Goal: Transaction & Acquisition: Purchase product/service

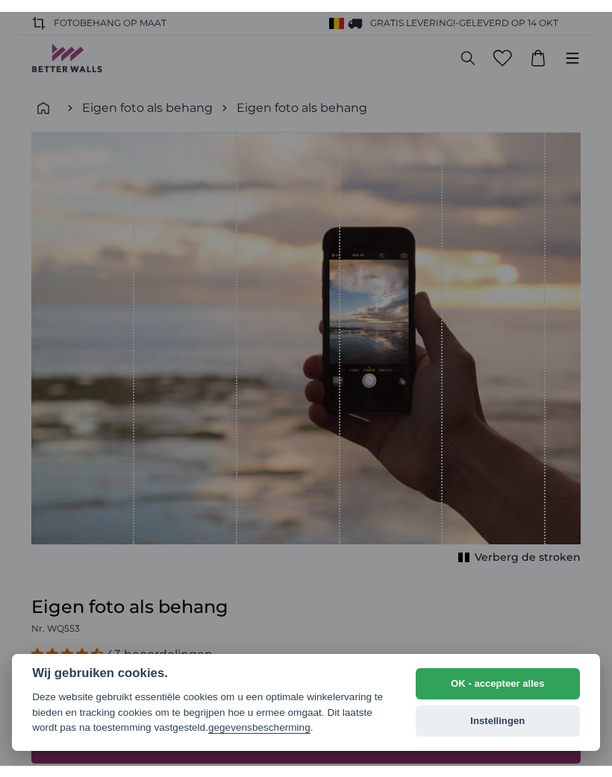
scroll to position [397, 0]
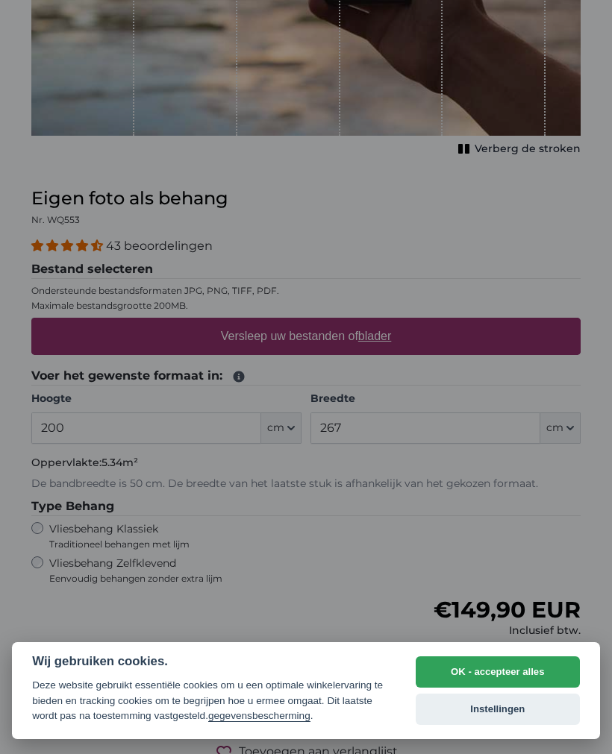
click at [550, 509] on div at bounding box center [306, 377] width 612 height 754
click at [514, 668] on button "OK - accepteer alles" at bounding box center [498, 671] width 164 height 31
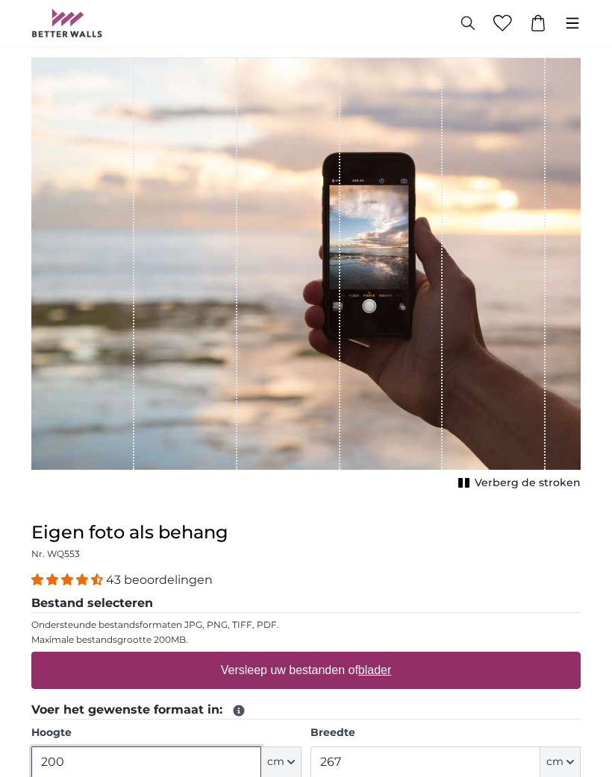
scroll to position [0, 0]
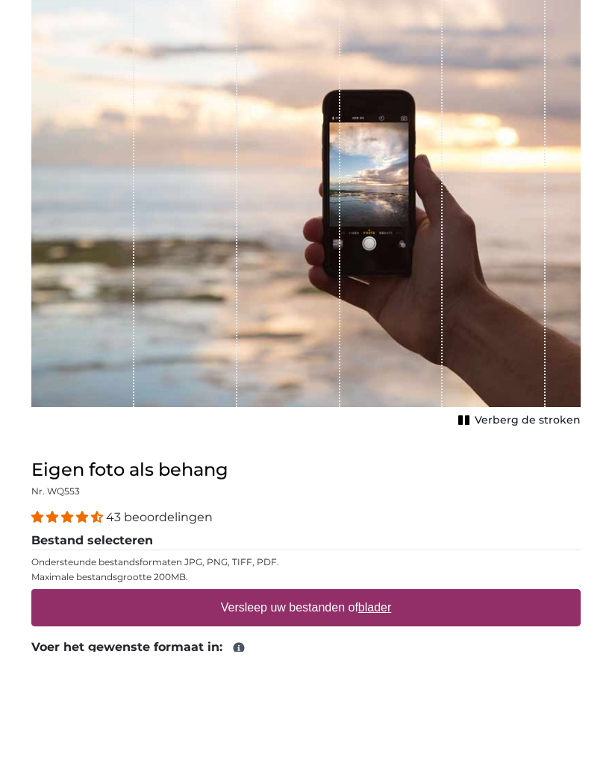
click at [508, 539] on span "Verberg de stroken" at bounding box center [527, 546] width 106 height 15
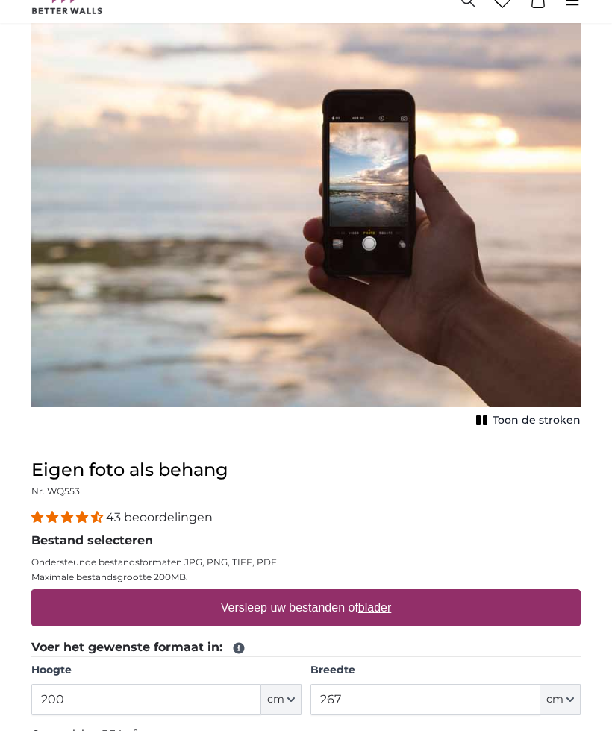
scroll to position [125, 0]
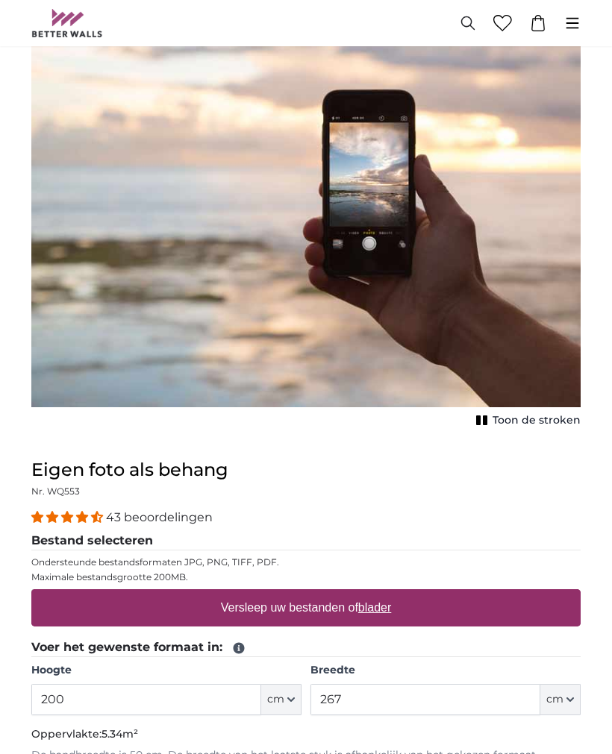
click at [499, 421] on span "Toon de stroken" at bounding box center [536, 420] width 88 height 15
click at [522, 424] on span "Verberg de stroken" at bounding box center [527, 420] width 106 height 15
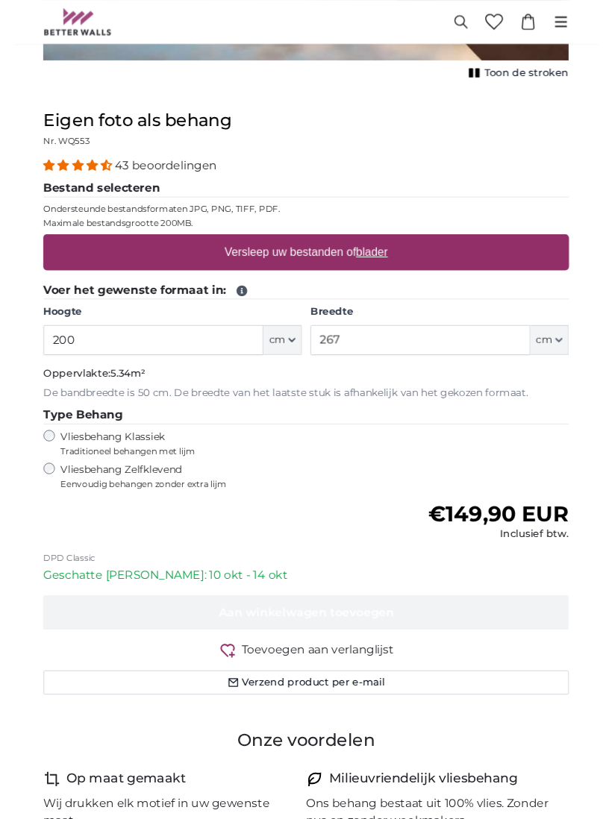
scroll to position [467, 0]
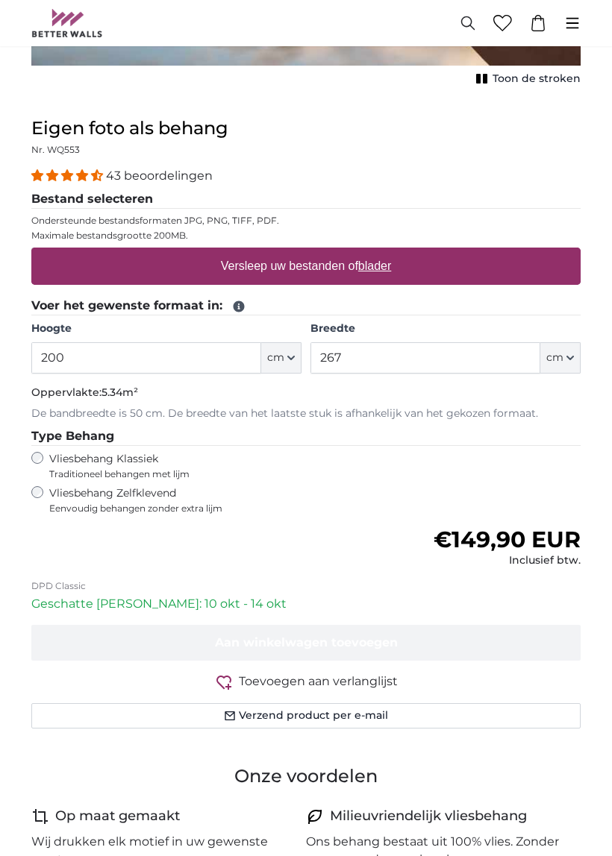
click at [291, 354] on icon "button" at bounding box center [290, 357] width 7 height 7
click at [306, 395] on link "Centimeter (cm)" at bounding box center [281, 396] width 131 height 27
click at [158, 367] on input "200" at bounding box center [146, 357] width 230 height 31
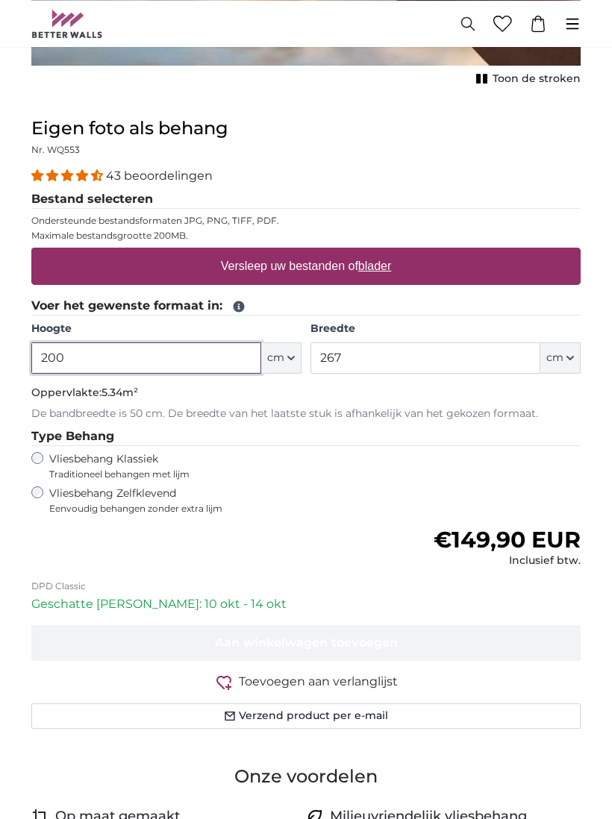
scroll to position [466, 0]
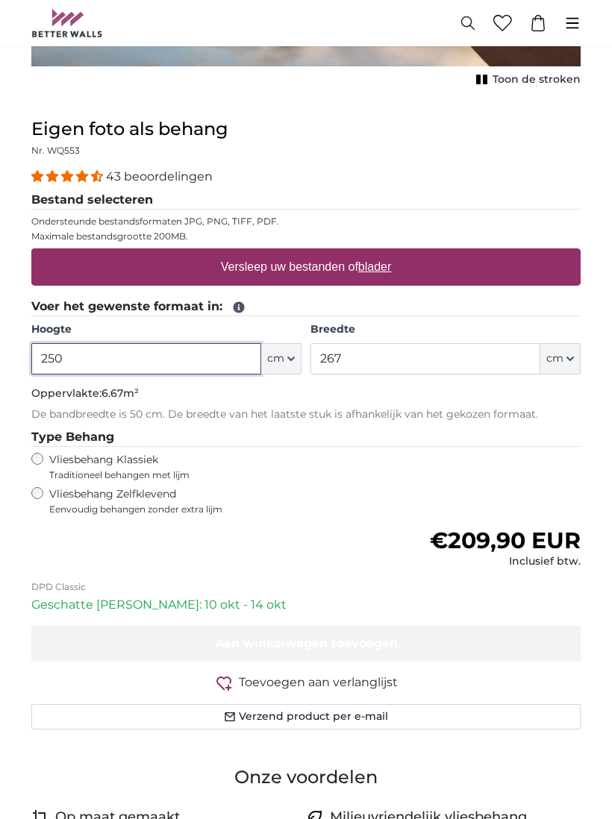
type input "250"
click at [571, 348] on button "cm" at bounding box center [560, 358] width 40 height 31
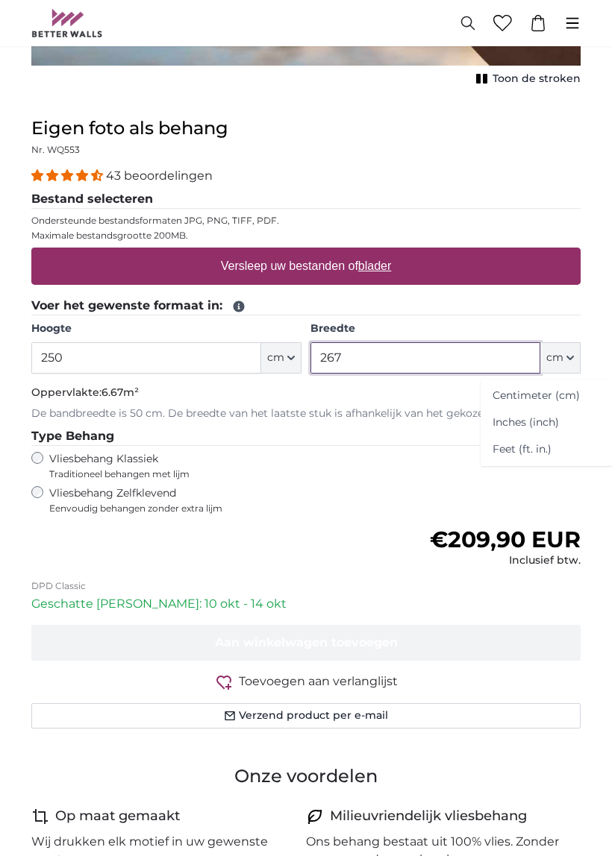
click at [454, 350] on input "267" at bounding box center [425, 357] width 230 height 31
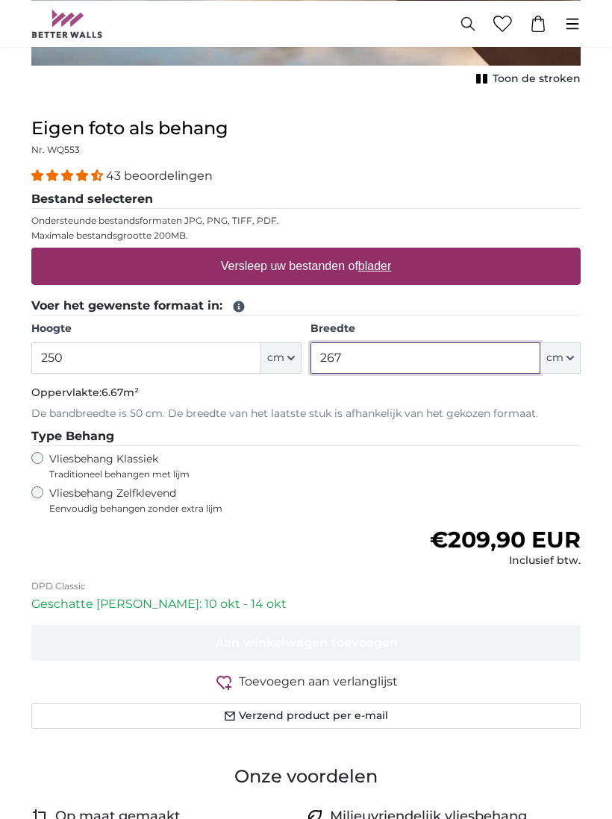
scroll to position [466, 0]
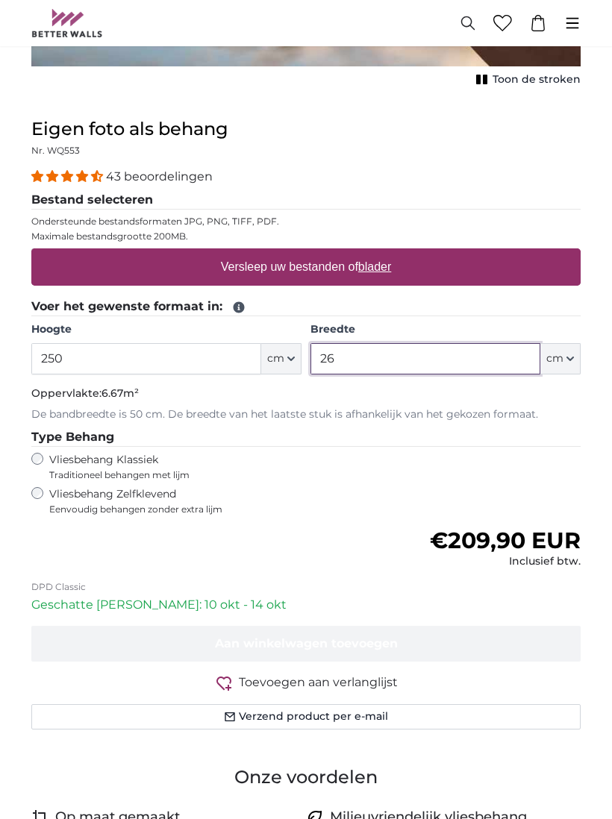
type input "2"
type input "300"
click at [326, 548] on div "Normale prijs €209,90 EUR Inclusief btw." at bounding box center [305, 548] width 549 height 42
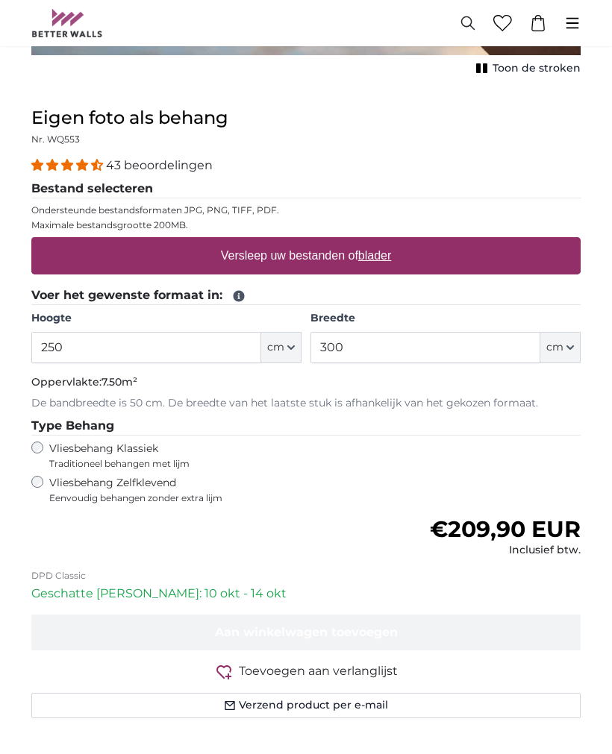
scroll to position [474, 0]
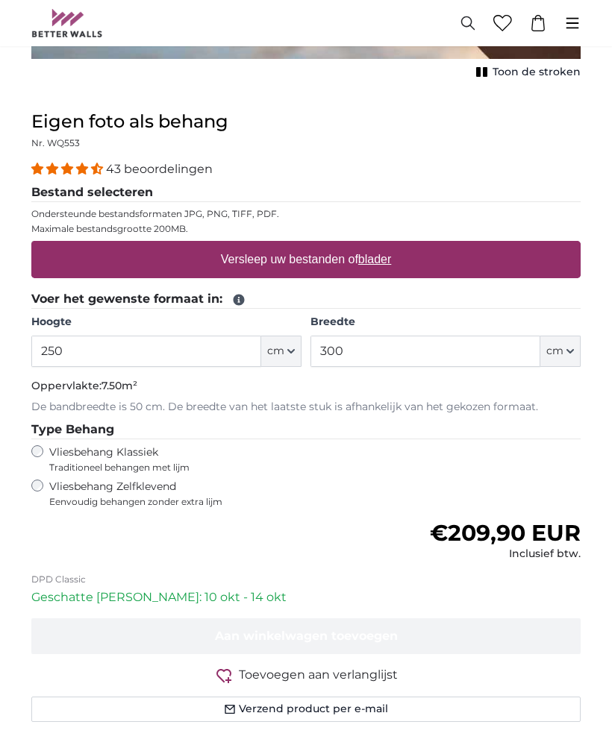
click at [253, 257] on label "Versleep uw bestanden of blader" at bounding box center [306, 260] width 183 height 30
click at [253, 245] on input "Versleep uw bestanden of blader" at bounding box center [305, 243] width 549 height 4
type input "**********"
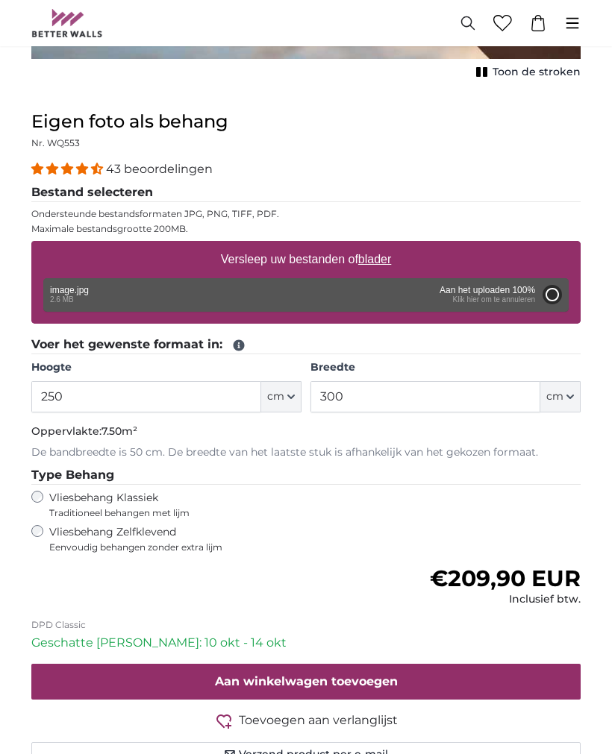
type input "200"
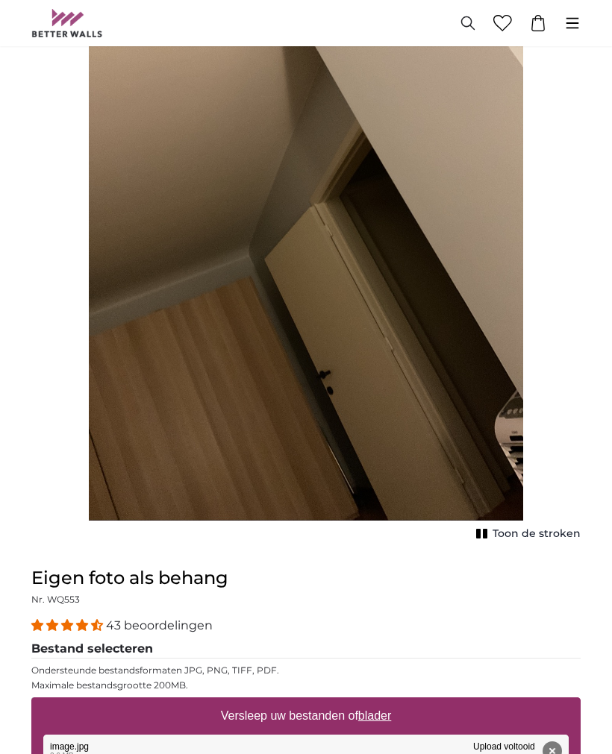
scroll to position [176, 0]
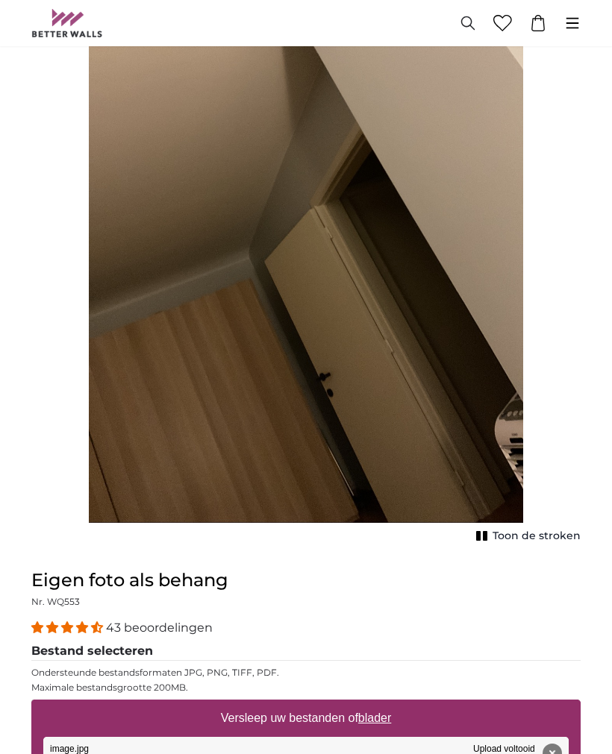
click at [545, 529] on span "Toon de stroken" at bounding box center [536, 536] width 88 height 15
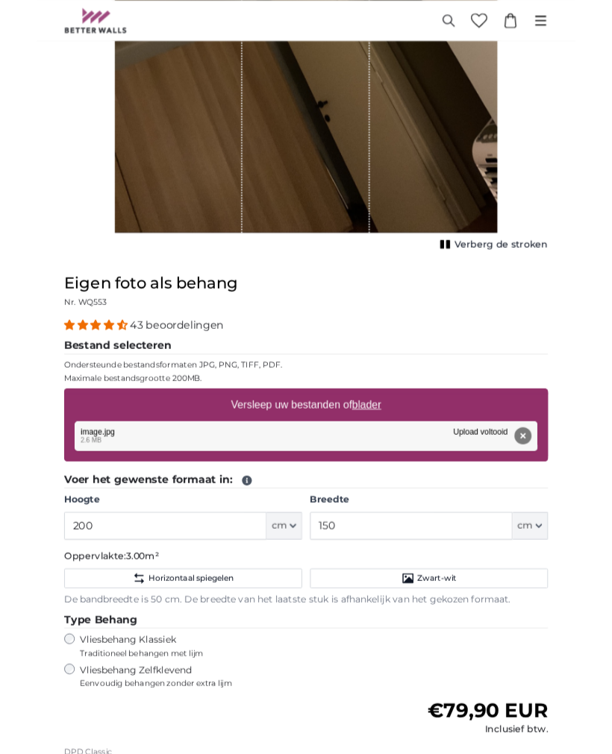
scroll to position [434, 0]
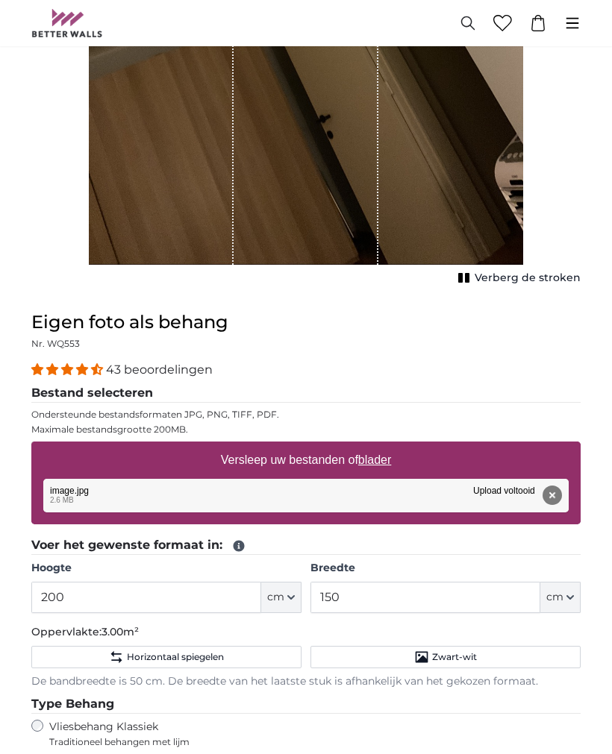
click at [525, 279] on span "Verberg de stroken" at bounding box center [527, 278] width 106 height 15
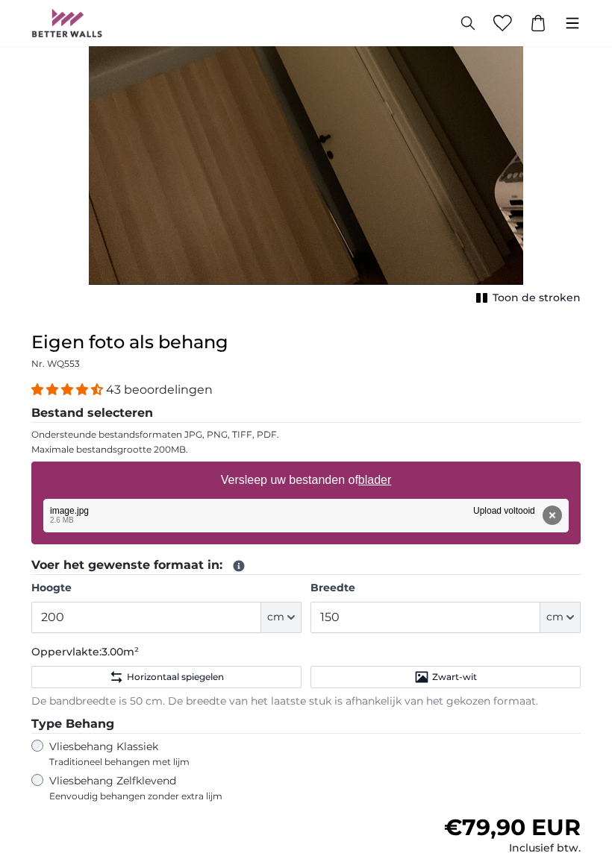
scroll to position [419, 0]
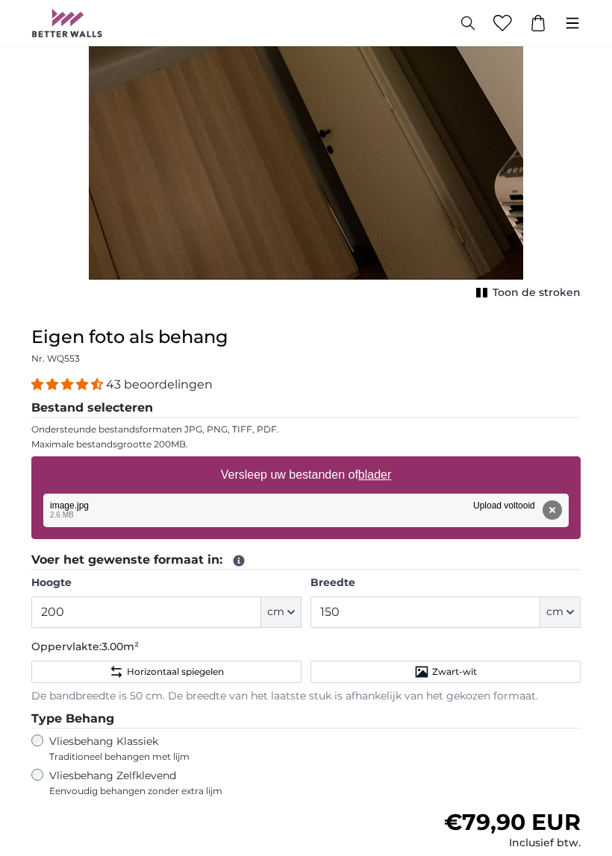
click at [527, 292] on span "Toon de stroken" at bounding box center [536, 293] width 88 height 15
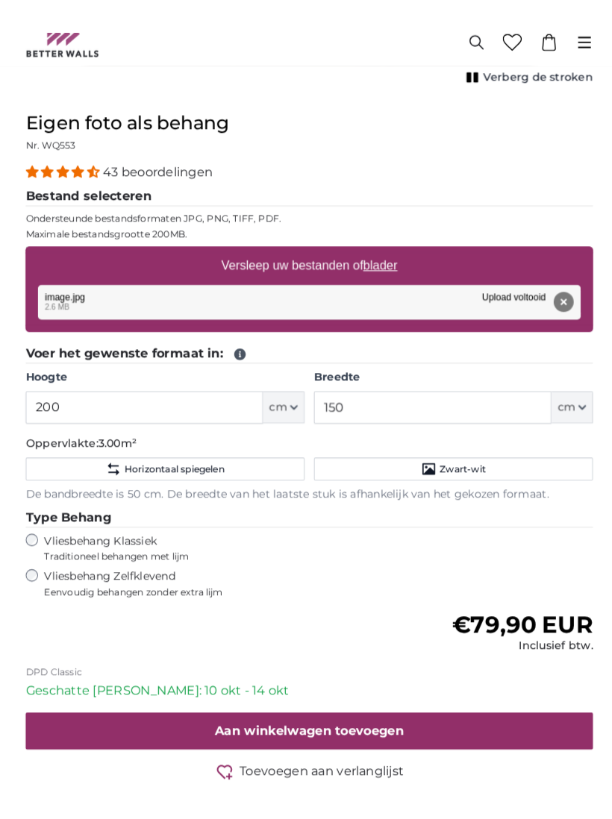
scroll to position [677, 0]
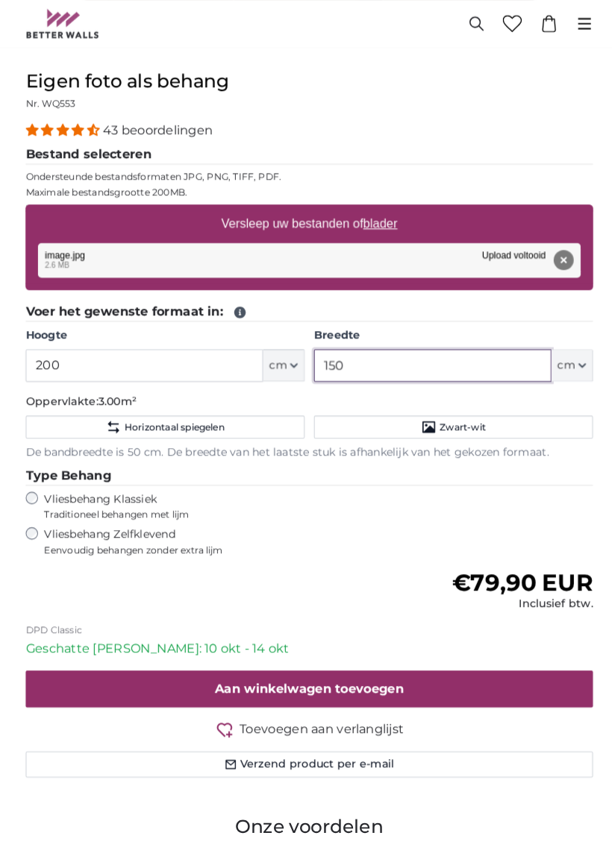
click at [468, 352] on input "150" at bounding box center [425, 354] width 230 height 31
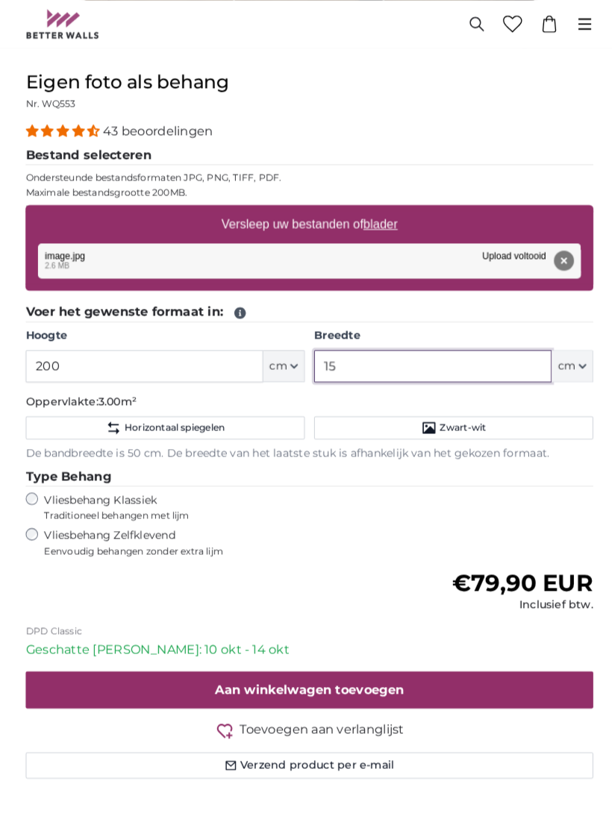
type input "1"
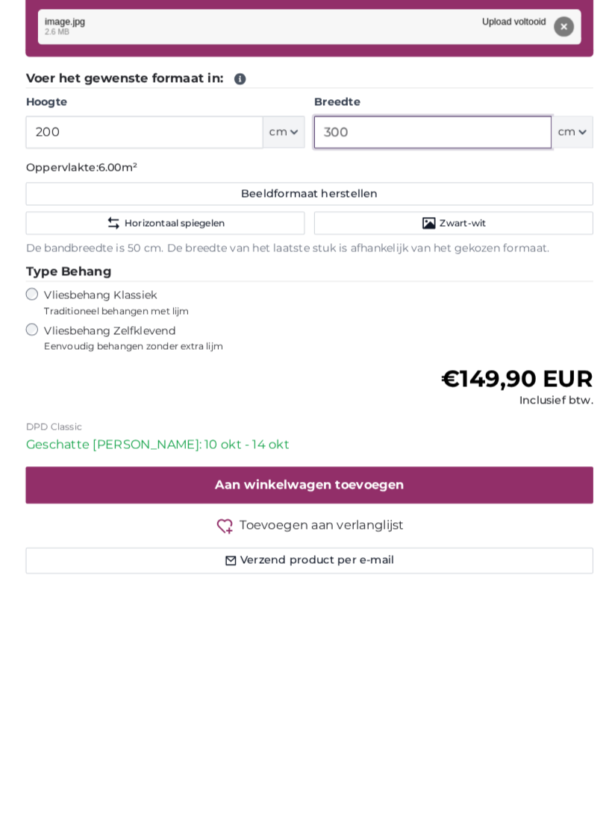
scroll to position [721, 0]
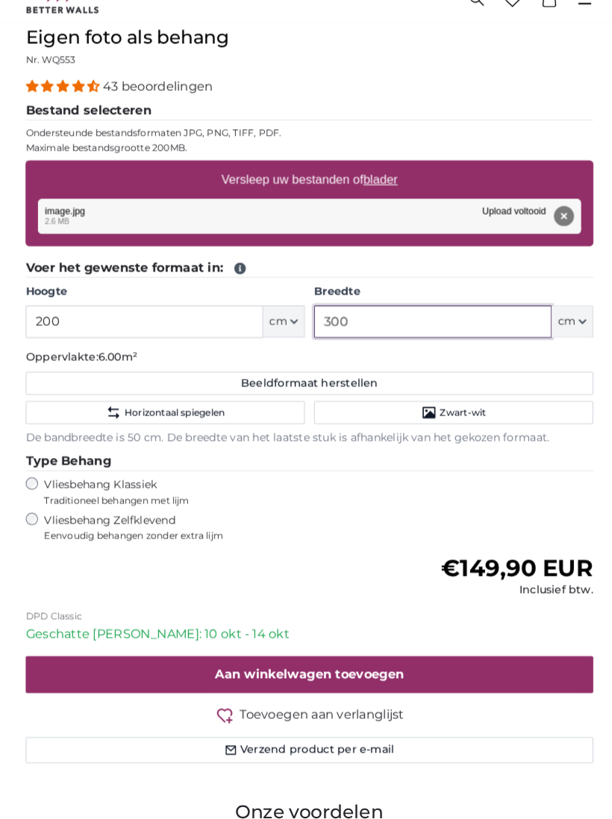
type input "300"
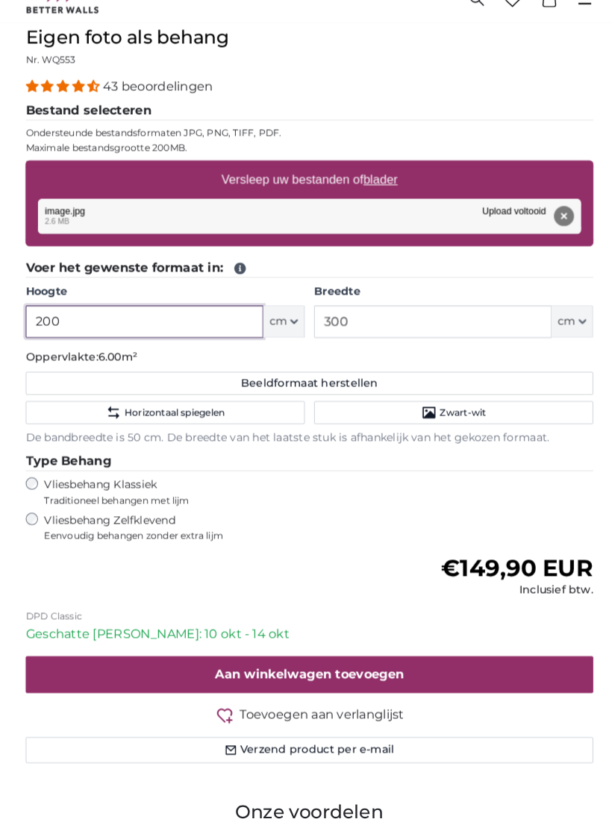
click at [148, 320] on input "200" at bounding box center [146, 335] width 230 height 31
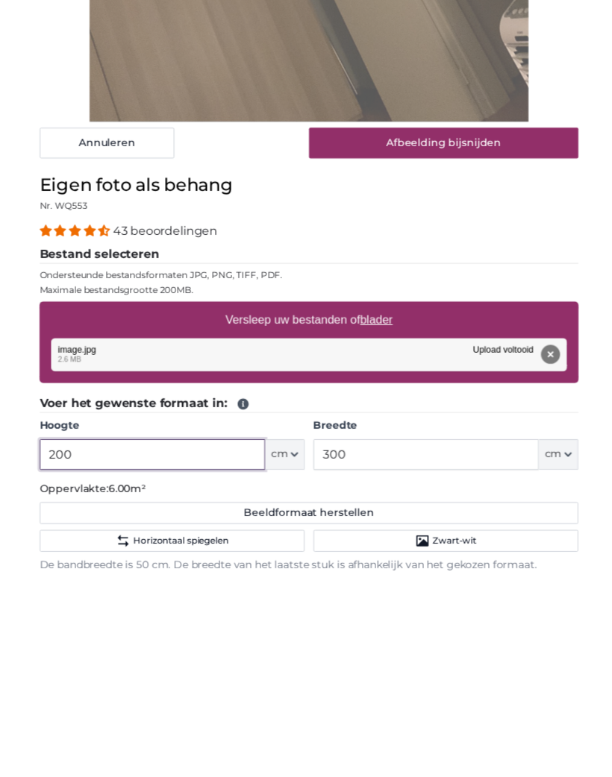
scroll to position [364, 0]
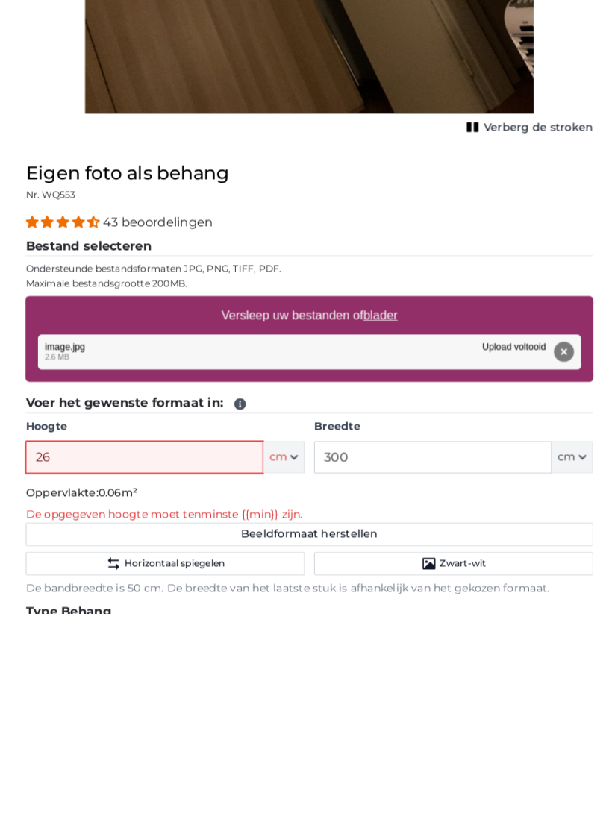
type input "260"
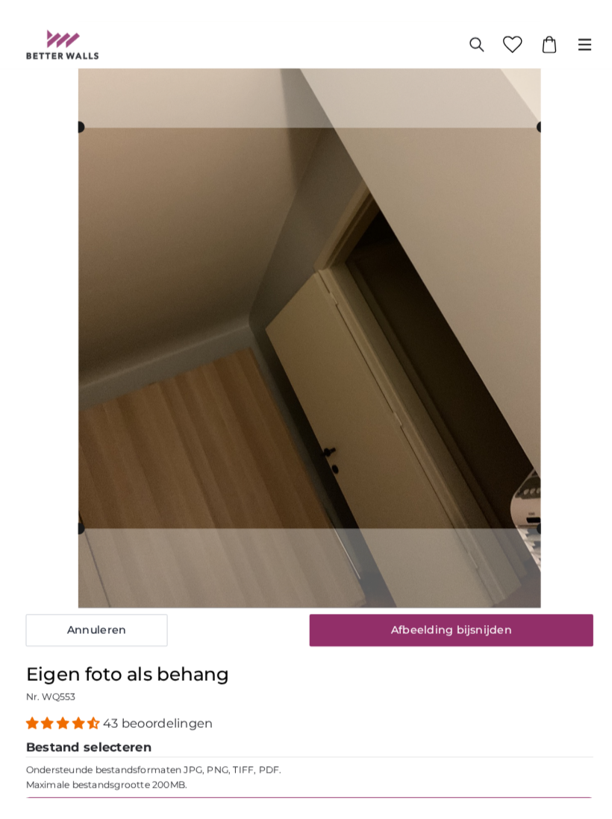
scroll to position [123, 0]
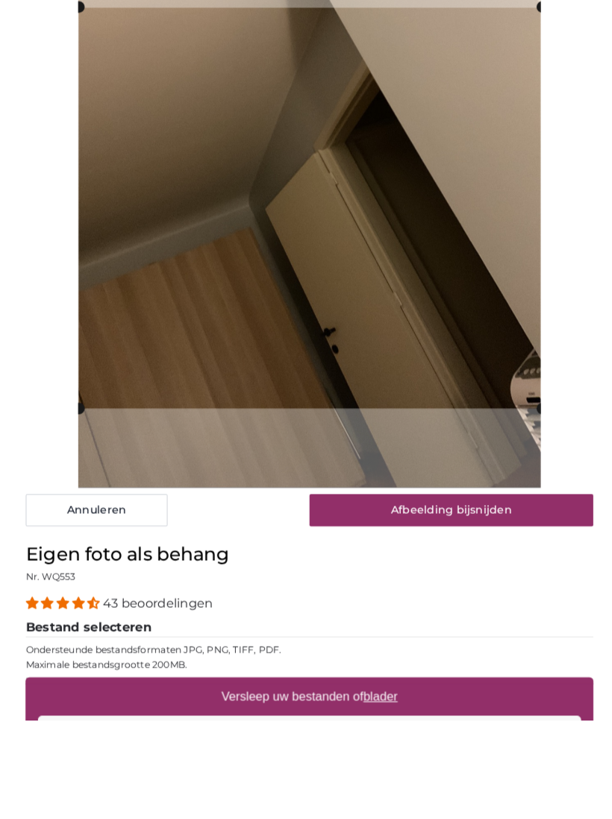
type input "260"
click at [524, 601] on button "Afbeelding bijsnijden" at bounding box center [443, 616] width 275 height 31
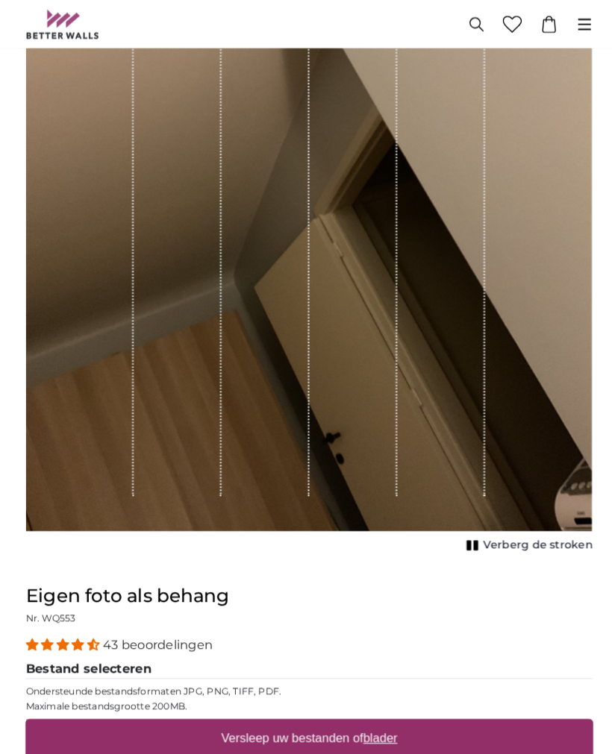
scroll to position [81, 0]
click at [501, 565] on div "Eigen foto als behang Nr. WQ553" at bounding box center [305, 586] width 549 height 42
click at [521, 521] on span "Verberg de stroken" at bounding box center [527, 528] width 106 height 15
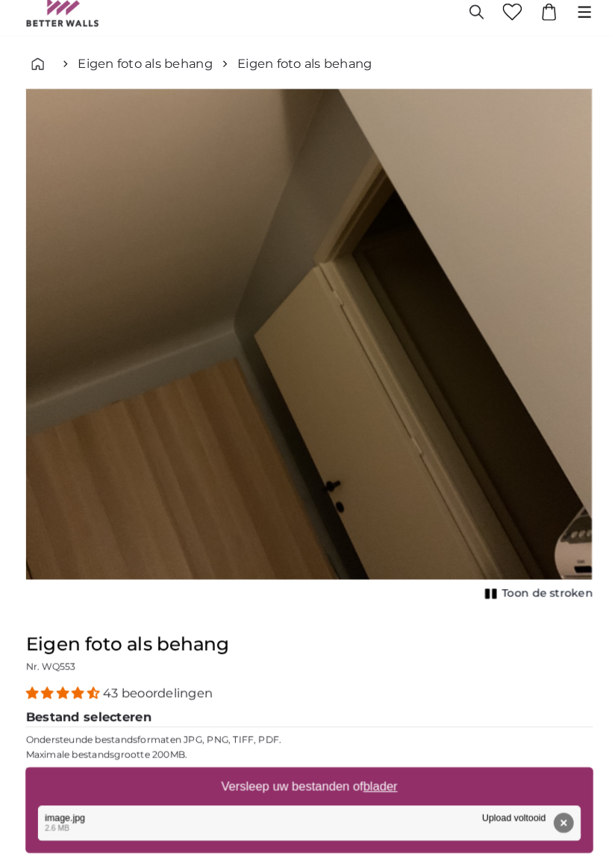
scroll to position [7, 0]
click at [526, 595] on span "Toon de stroken" at bounding box center [536, 602] width 88 height 15
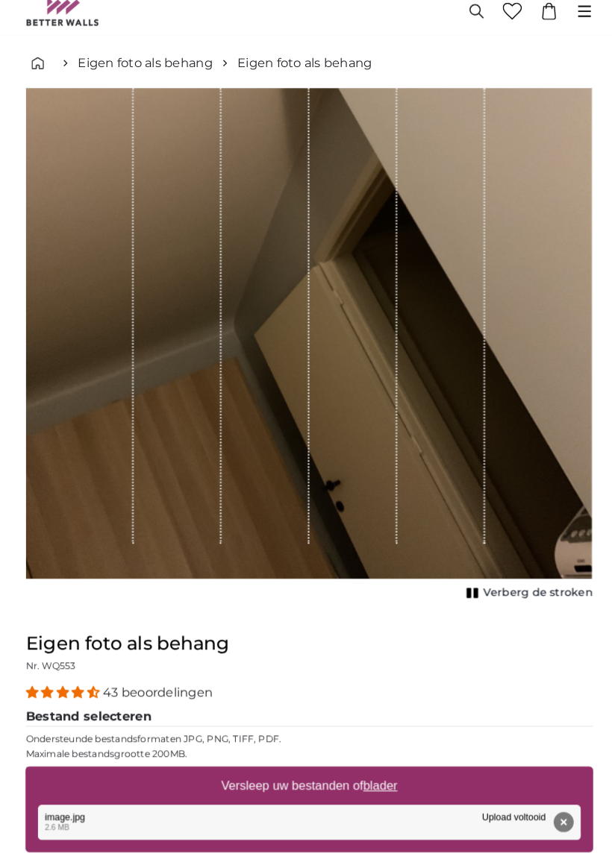
click at [517, 595] on span "Verberg de stroken" at bounding box center [527, 602] width 106 height 15
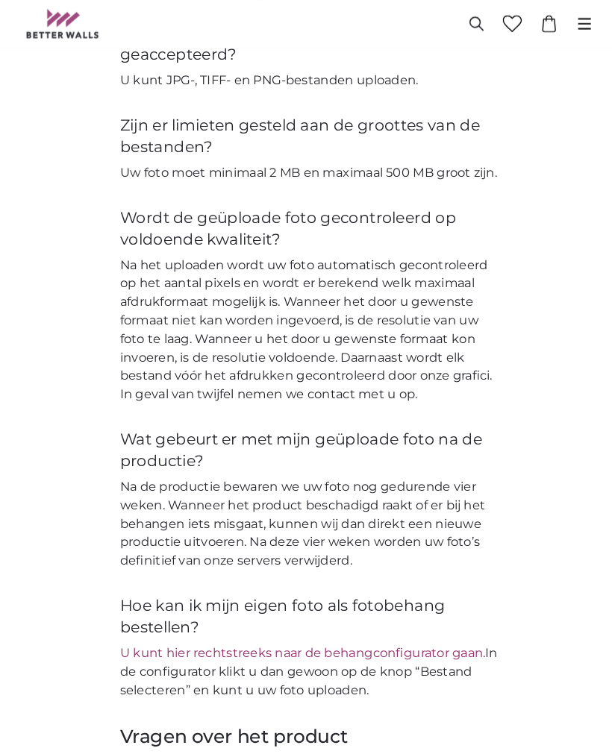
scroll to position [2142, 0]
